Goal: Task Accomplishment & Management: Manage account settings

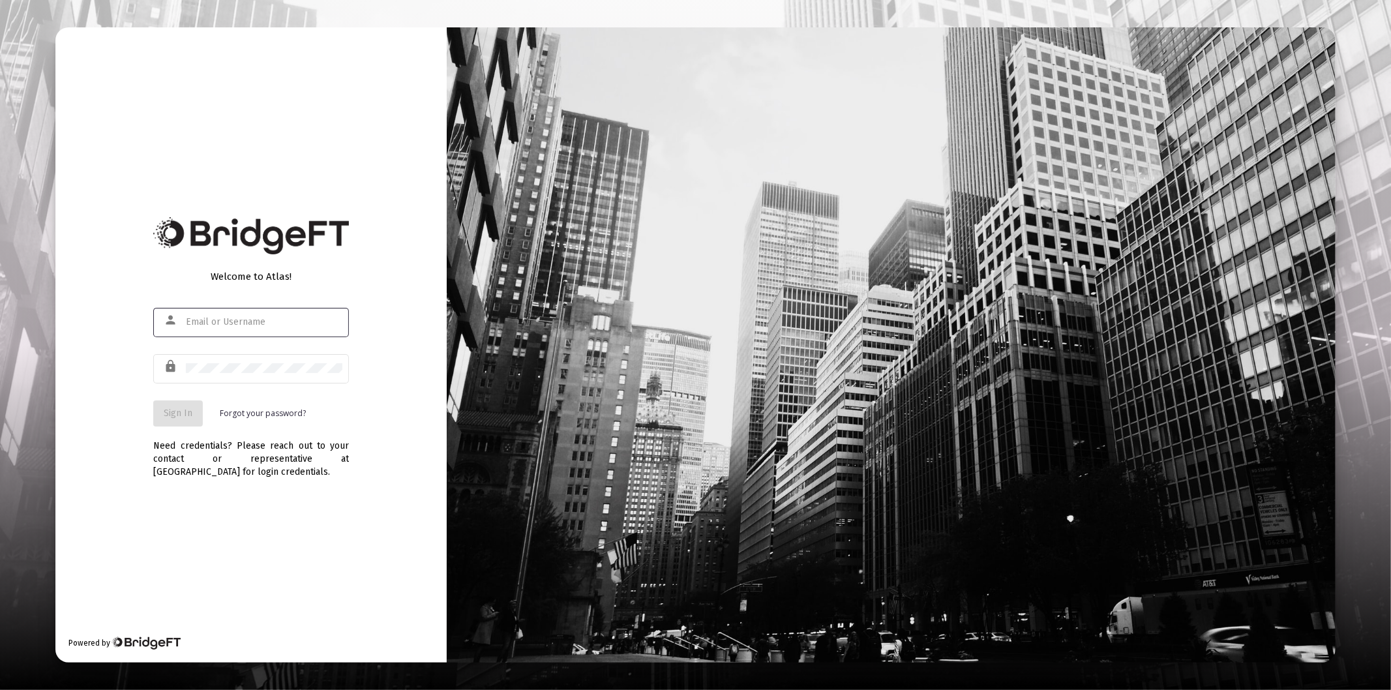
click at [193, 333] on div at bounding box center [264, 322] width 157 height 32
type input "[PERSON_NAME][EMAIL_ADDRESS][DOMAIN_NAME]"
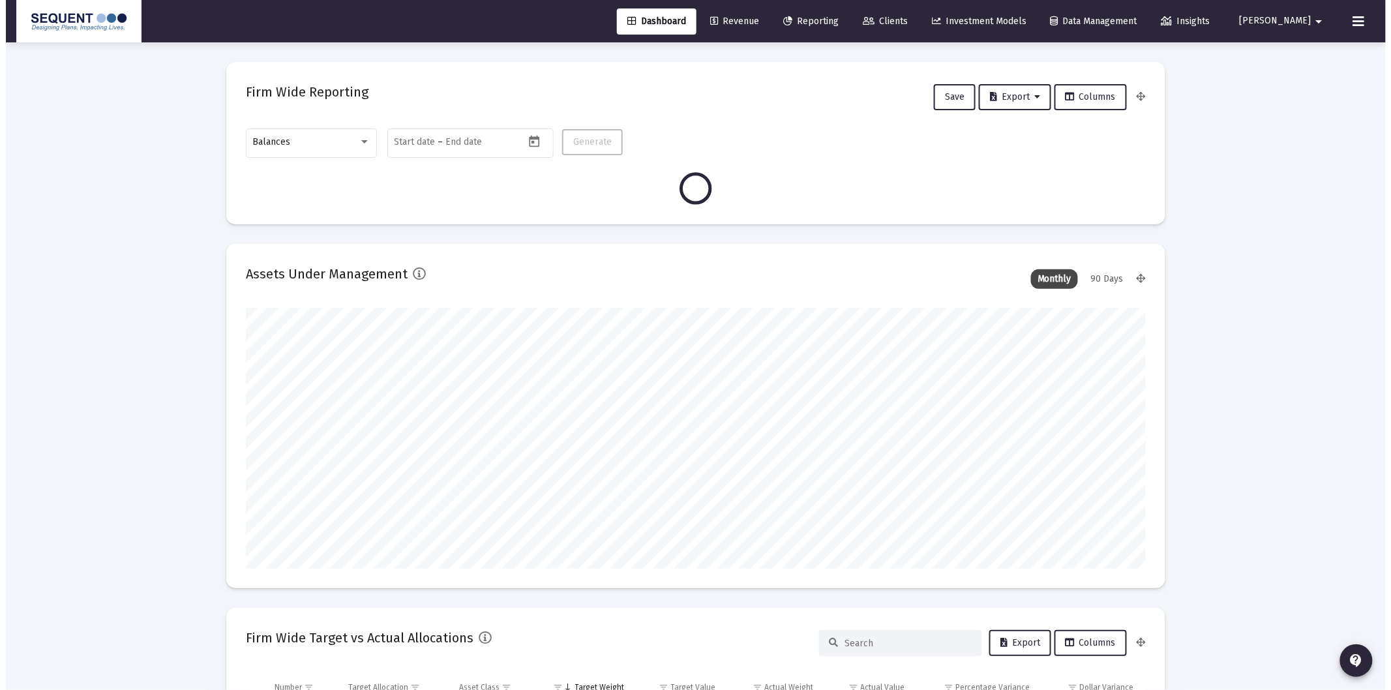
scroll to position [261, 900]
click at [902, 22] on span "Clients" at bounding box center [879, 21] width 45 height 11
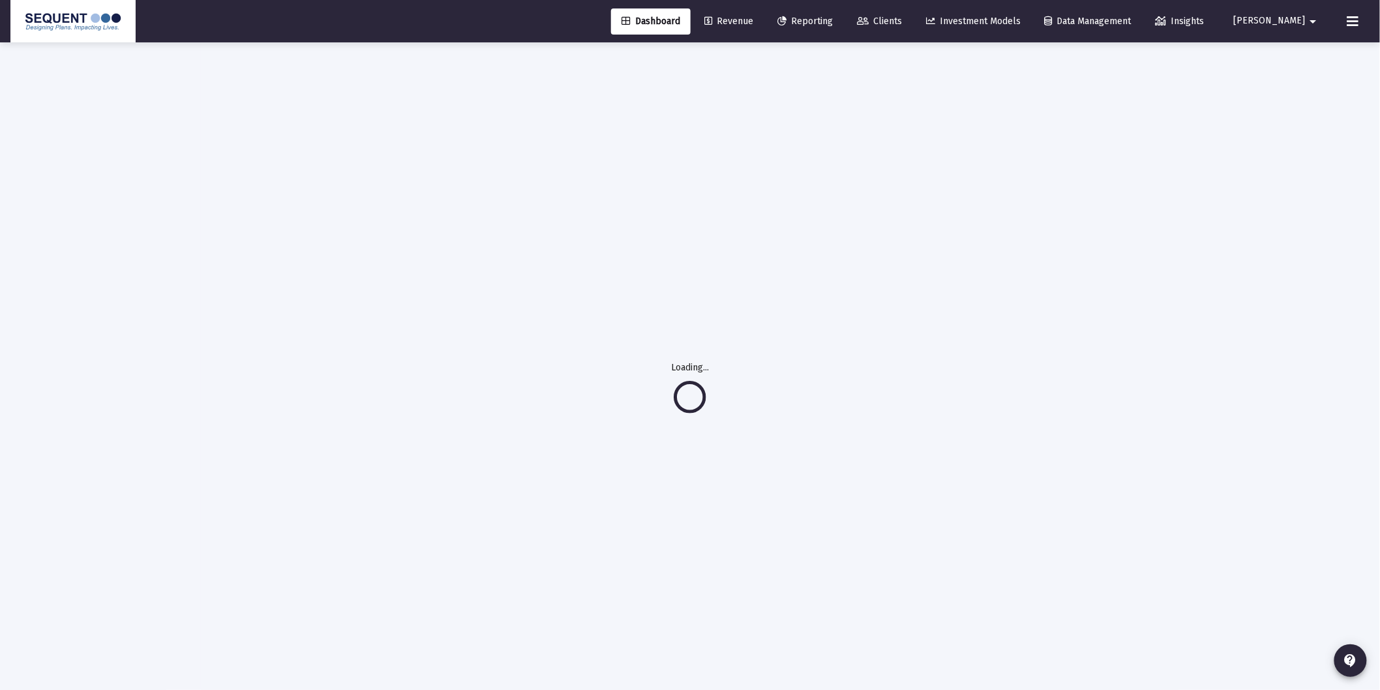
click at [869, 20] on icon at bounding box center [863, 21] width 12 height 9
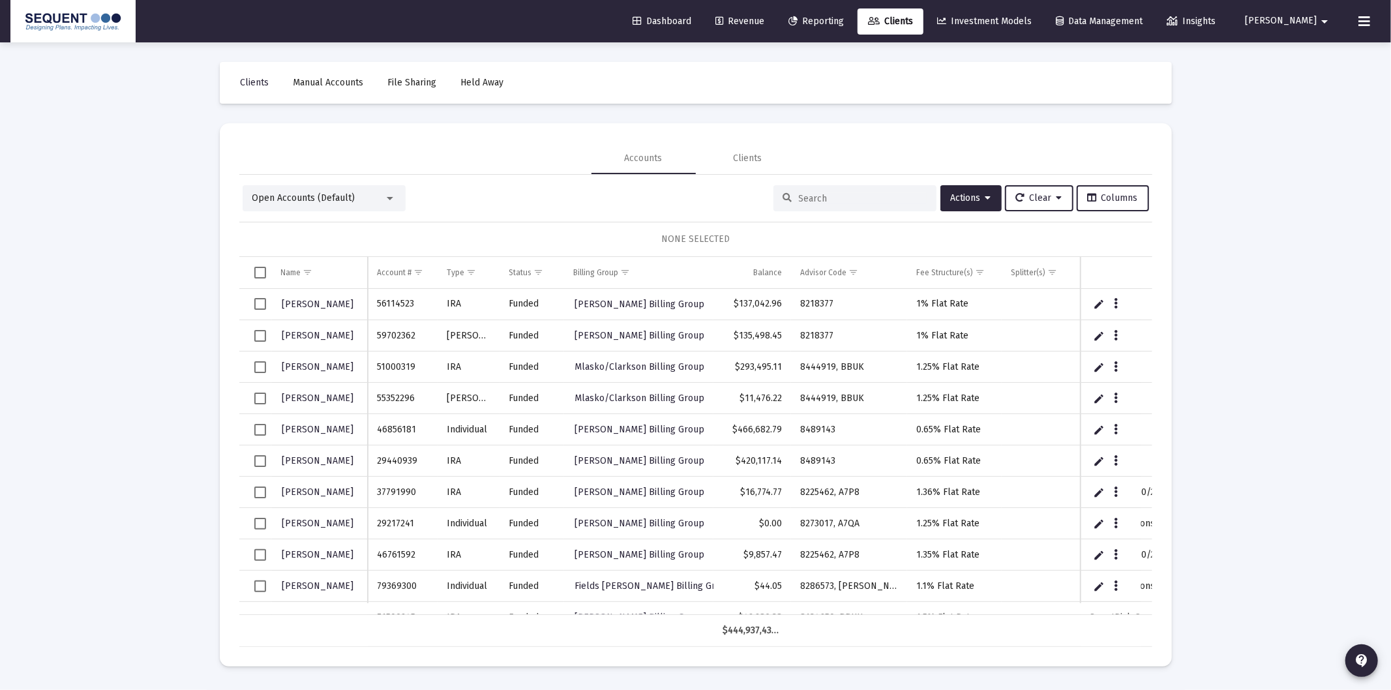
click at [818, 204] on div at bounding box center [854, 198] width 163 height 26
click at [812, 199] on input at bounding box center [863, 198] width 128 height 11
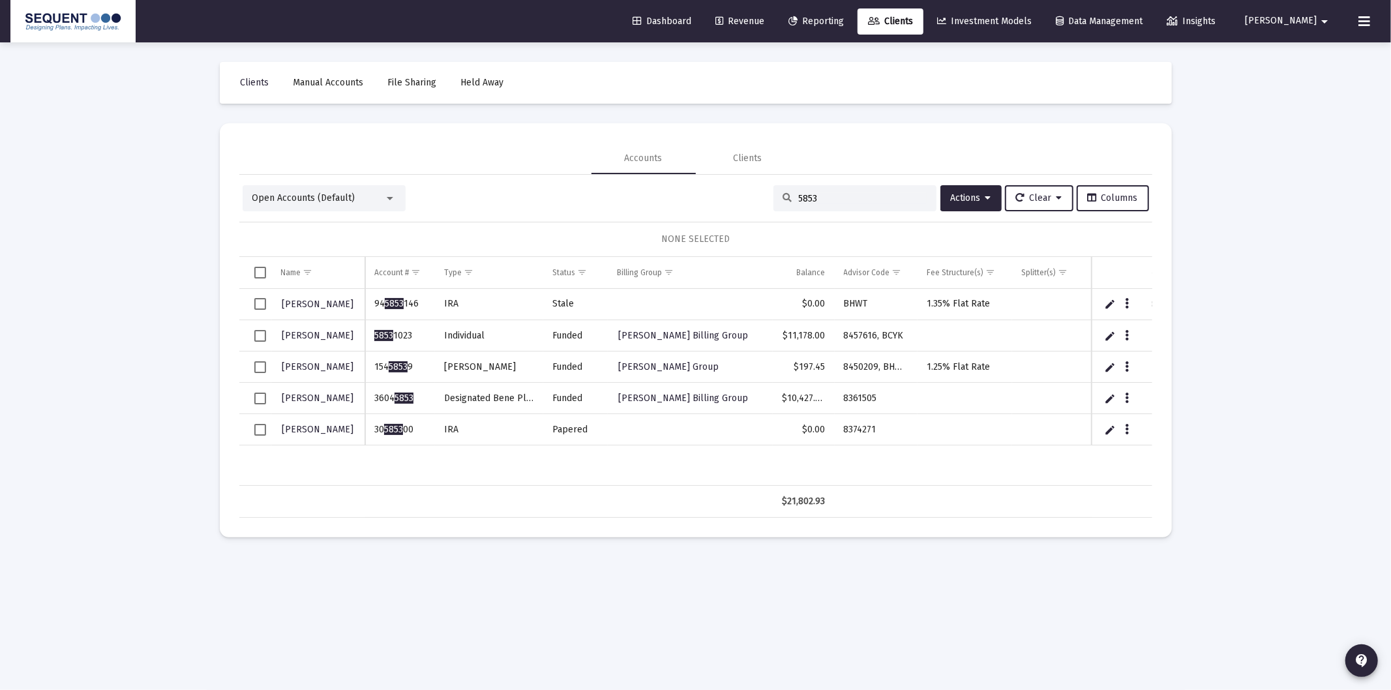
type input "5853"
click at [256, 399] on span "Select row" at bounding box center [260, 399] width 12 height 12
click at [1128, 398] on button "Data grid" at bounding box center [1127, 398] width 12 height 12
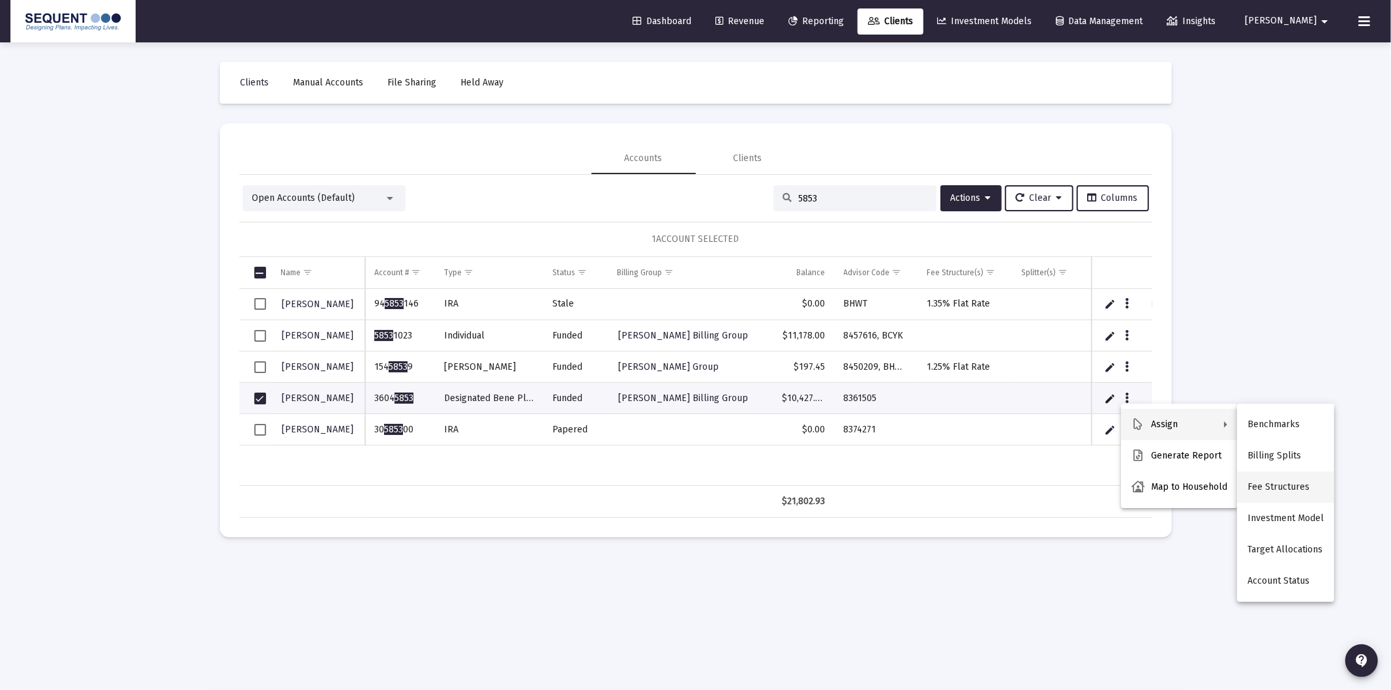
click at [1265, 485] on button "Fee Structures" at bounding box center [1285, 486] width 97 height 31
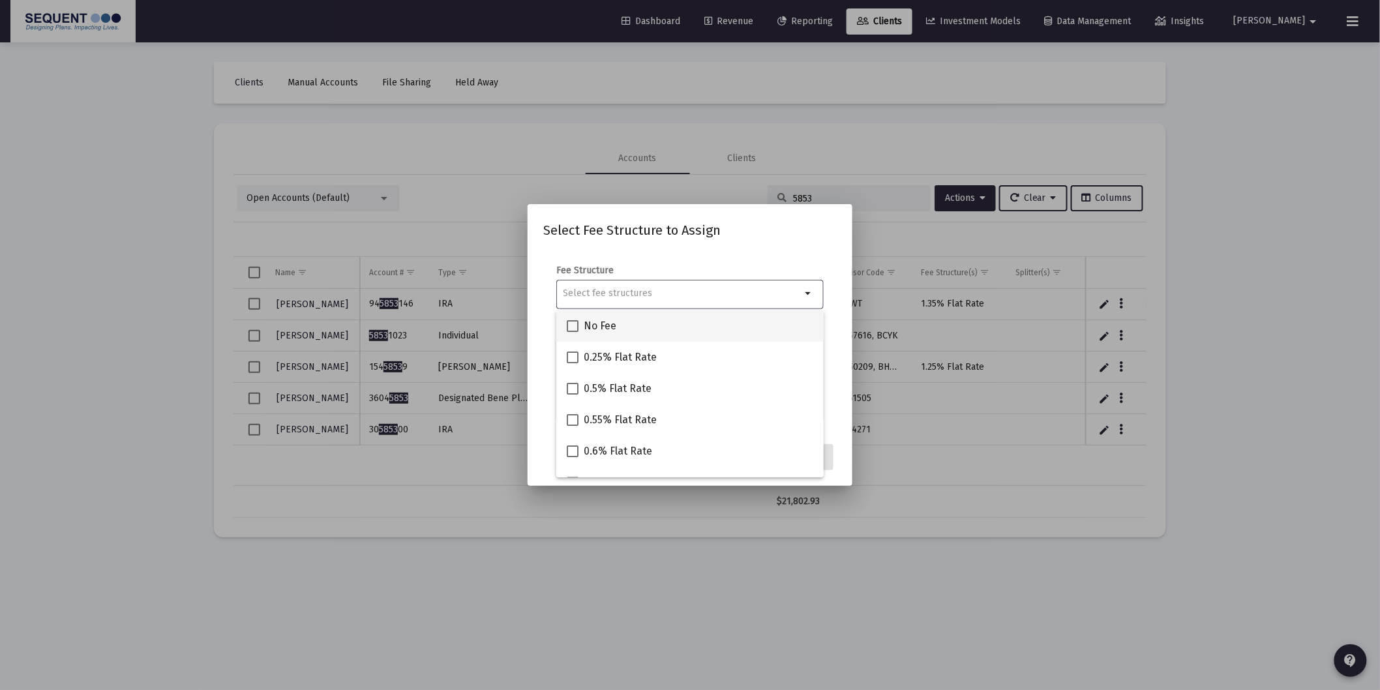
click at [611, 326] on span "No Fee" at bounding box center [600, 326] width 33 height 16
click at [573, 332] on input "No Fee" at bounding box center [572, 332] width 1 height 1
checkbox input "true"
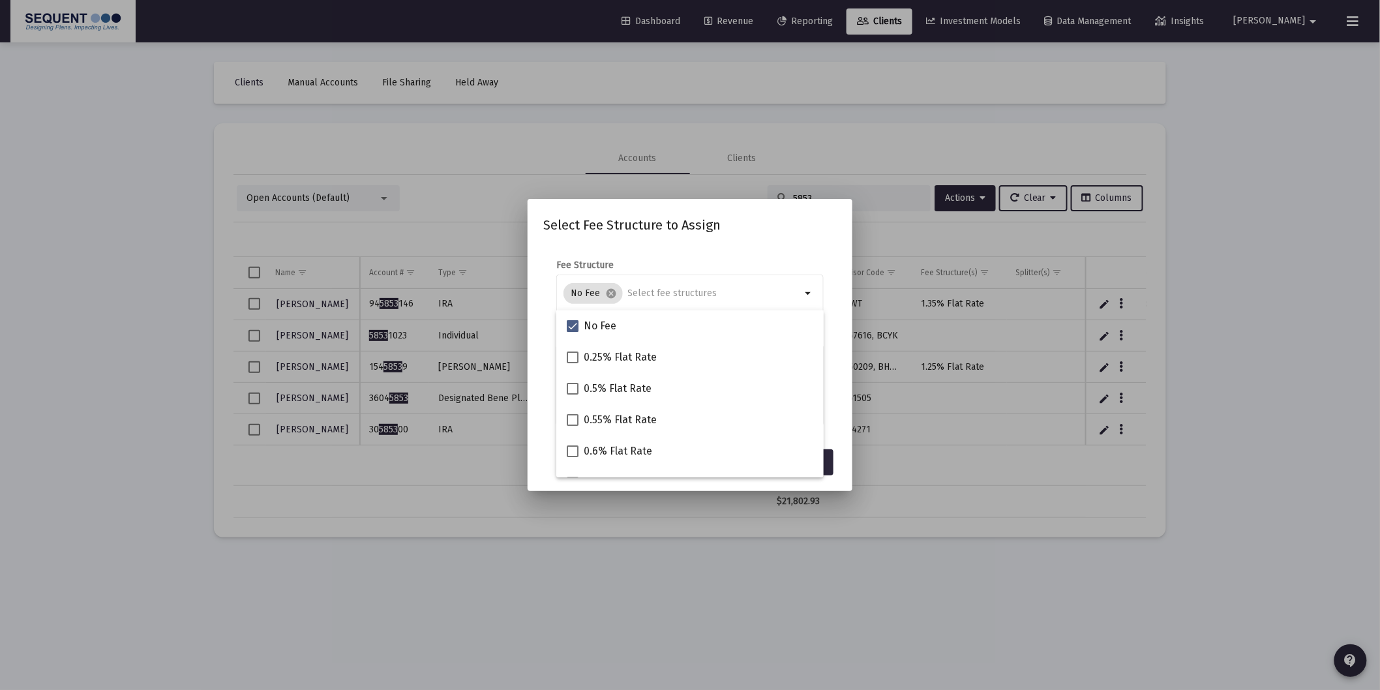
click at [831, 399] on form "Fee Structure No Fee cancel arrow_drop_down Notes You are assigning 1 account t…" at bounding box center [689, 342] width 293 height 166
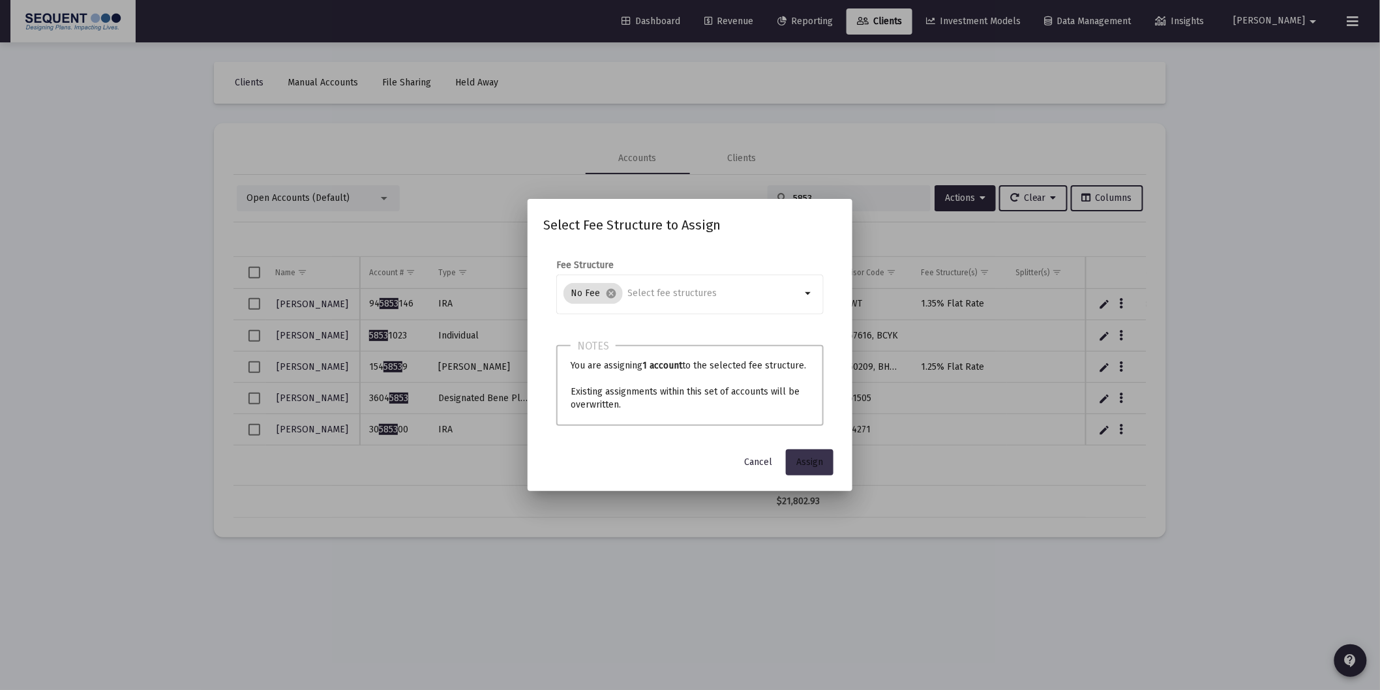
click at [807, 468] on button "Assign" at bounding box center [810, 462] width 48 height 26
